Goal: Task Accomplishment & Management: Manage account settings

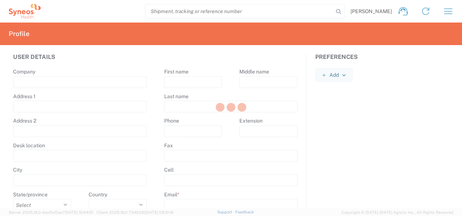
type input "Syneos Health"
type input "[STREET_ADDRESS]"
type input "5th floor, [GEOGRAPHIC_DATA]"
type input "Kyiv"
select select
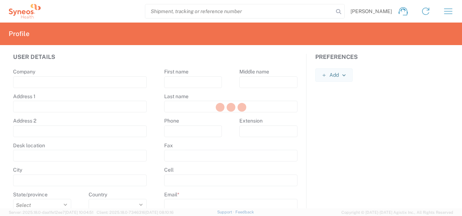
select select
type input "01032"
select select
type input "Tatiana"
type input "Shumik"
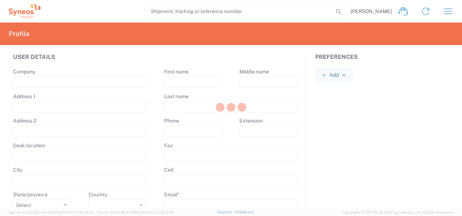
type input "[PHONE_NUMBER]"
type input "[PERSON_NAME][EMAIL_ADDRESS][DOMAIN_NAME]"
select select
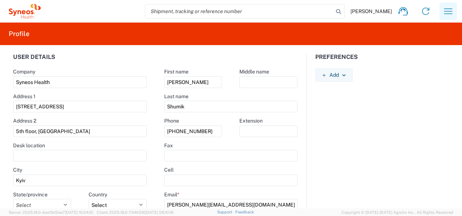
click at [446, 14] on icon "button" at bounding box center [449, 11] width 12 height 12
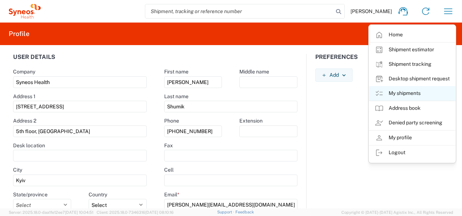
click at [412, 93] on link "My shipments" at bounding box center [412, 93] width 86 height 15
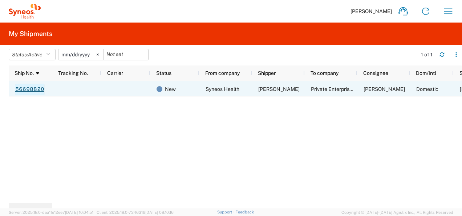
click at [21, 87] on link "56698820" at bounding box center [30, 90] width 30 height 12
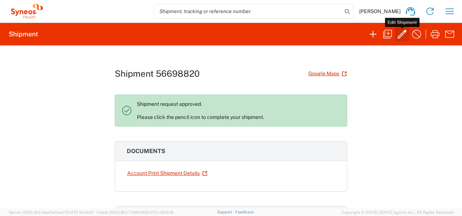
click at [400, 34] on icon "button" at bounding box center [402, 34] width 12 height 12
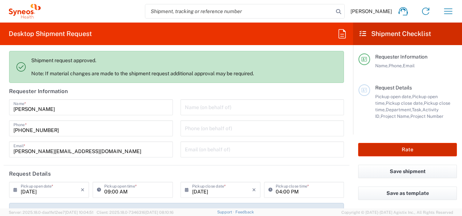
type input "7068659"
type input "Customer Ref"
click at [385, 149] on button "Rate" at bounding box center [407, 149] width 99 height 13
type input "Alvotech 7068659"
type input "Envelope"
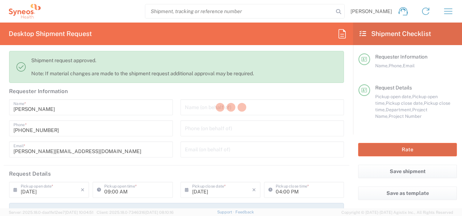
type input "3235"
type input "Syneos Health Ukraine, LLC"
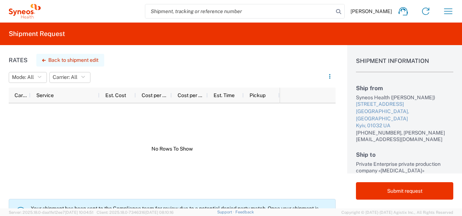
click at [67, 57] on button "Back to shipment edit" at bounding box center [70, 60] width 68 height 13
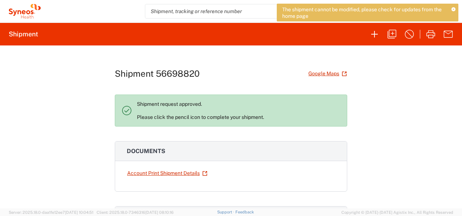
click at [408, 78] on div "Shipment 56698820 Google Maps Shipment request approved. Please click the penci…" at bounding box center [231, 126] width 462 height 163
click at [454, 9] on icon at bounding box center [454, 10] width 4 height 4
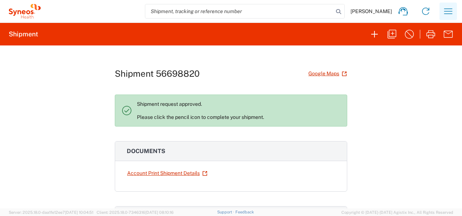
click at [450, 12] on icon "button" at bounding box center [449, 11] width 12 height 12
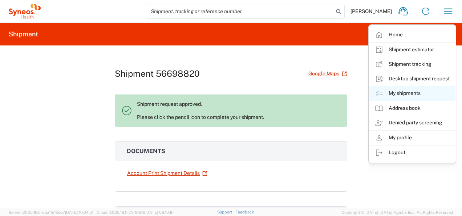
click at [411, 92] on link "My shipments" at bounding box center [412, 93] width 86 height 15
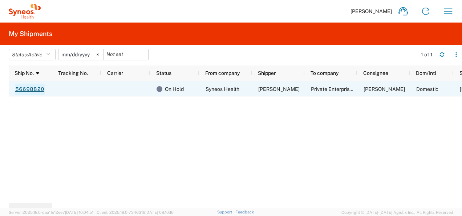
click at [21, 88] on link "56698820" at bounding box center [30, 90] width 30 height 12
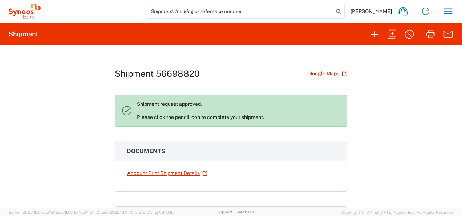
click at [208, 118] on p "Shipment request approved. Please click the pencil icon to complete your shipme…" at bounding box center [239, 111] width 204 height 20
click at [446, 10] on icon "button" at bounding box center [449, 11] width 12 height 12
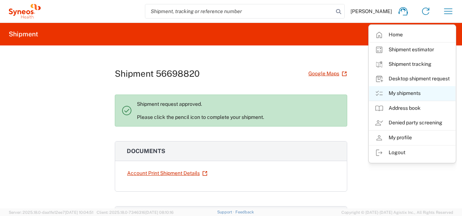
click at [400, 93] on link "My shipments" at bounding box center [412, 93] width 86 height 15
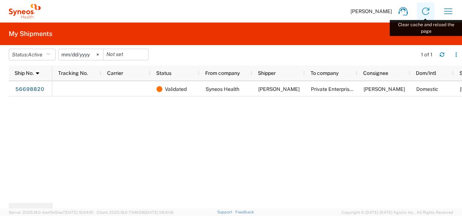
click at [424, 13] on icon at bounding box center [426, 11] width 12 height 12
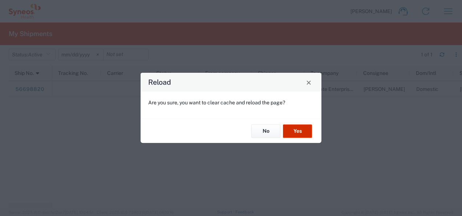
click at [298, 128] on button "Yes" at bounding box center [297, 130] width 29 height 13
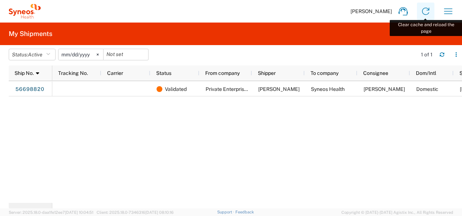
click at [426, 8] on icon at bounding box center [426, 11] width 12 height 12
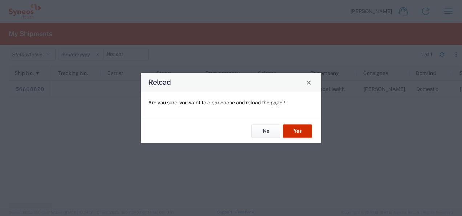
click at [295, 132] on button "Yes" at bounding box center [297, 130] width 29 height 13
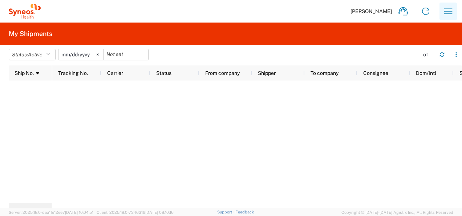
click at [443, 9] on icon "button" at bounding box center [449, 11] width 12 height 12
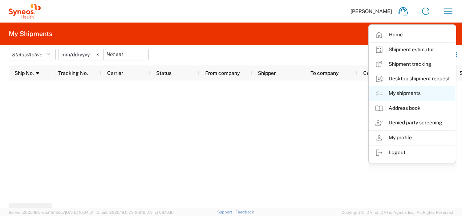
click at [410, 92] on link "My shipments" at bounding box center [412, 93] width 86 height 15
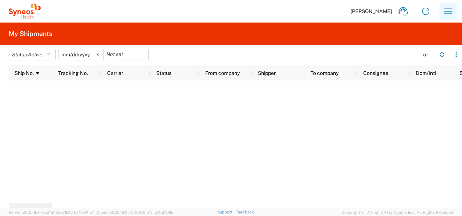
click at [444, 12] on icon "button" at bounding box center [449, 11] width 12 height 12
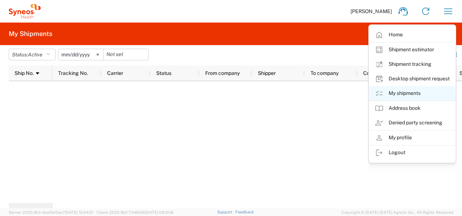
click at [395, 90] on link "My shipments" at bounding box center [412, 93] width 86 height 15
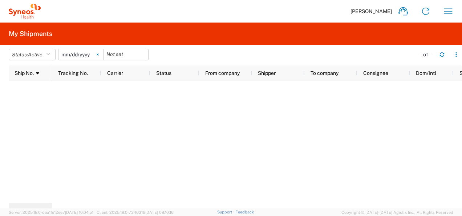
click at [99, 55] on svg-icon at bounding box center [97, 54] width 11 height 11
click at [455, 15] on button "button" at bounding box center [448, 11] width 17 height 17
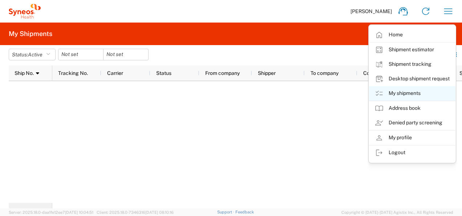
click at [400, 91] on link "My shipments" at bounding box center [412, 93] width 86 height 15
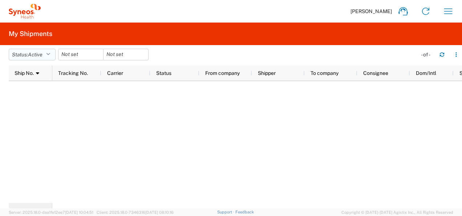
click at [49, 55] on icon "button" at bounding box center [48, 54] width 4 height 5
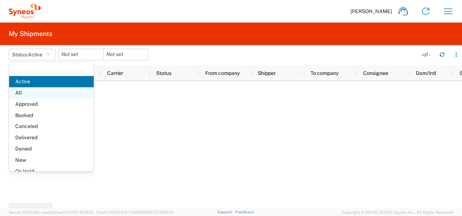
click at [26, 94] on span "All" at bounding box center [51, 92] width 85 height 11
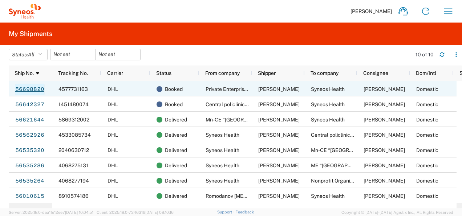
click at [39, 88] on link "56698820" at bounding box center [30, 90] width 30 height 12
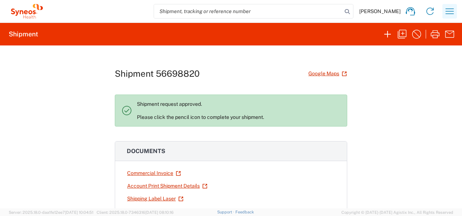
click at [449, 9] on icon "button" at bounding box center [450, 10] width 8 height 5
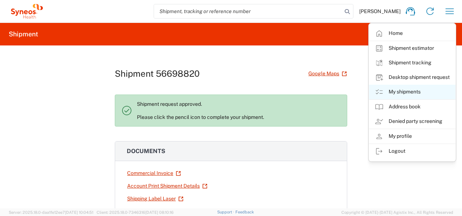
click at [399, 90] on link "My shipments" at bounding box center [412, 92] width 86 height 15
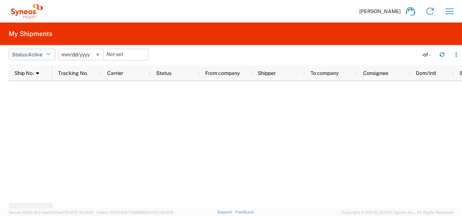
click at [49, 53] on icon "button" at bounding box center [48, 54] width 4 height 5
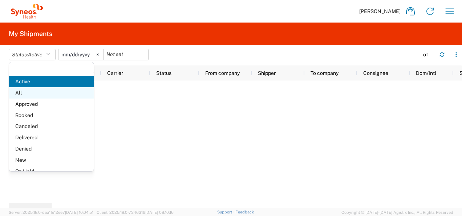
click at [25, 92] on span "All" at bounding box center [51, 92] width 85 height 11
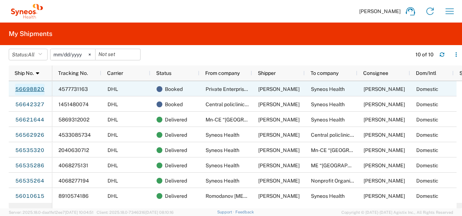
click at [34, 86] on link "56698820" at bounding box center [30, 90] width 30 height 12
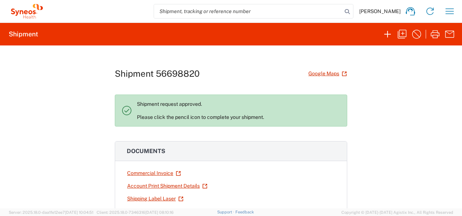
scroll to position [73, 0]
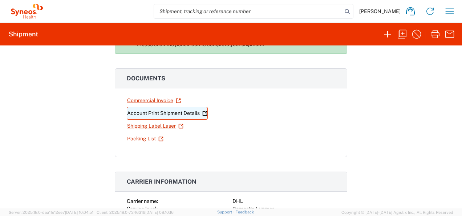
click at [173, 112] on link "Account Print Shipment Details" at bounding box center [167, 113] width 81 height 13
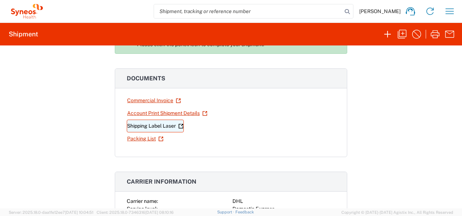
click at [137, 124] on link "Shipping Label Laser" at bounding box center [155, 126] width 57 height 13
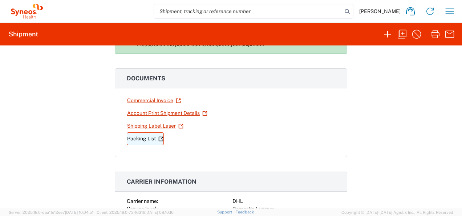
click at [141, 138] on link "Packing List" at bounding box center [145, 138] width 37 height 13
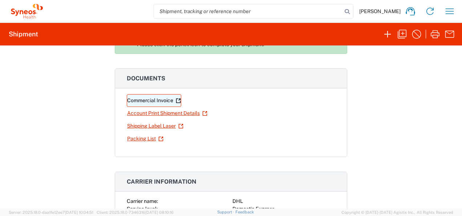
click at [140, 99] on link "Commercial Invoice" at bounding box center [154, 100] width 55 height 13
